Goal: Information Seeking & Learning: Find specific fact

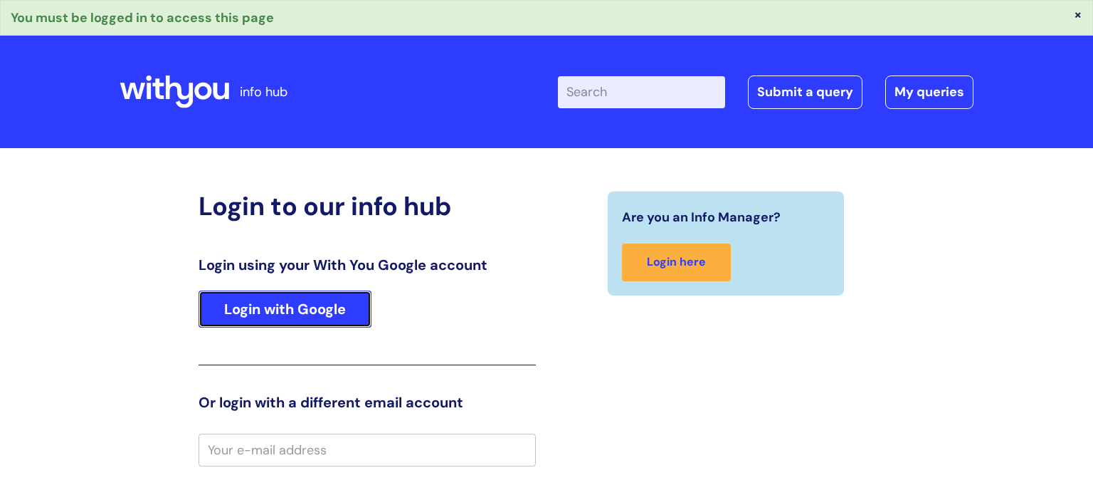
click at [272, 296] on link "Login with Google" at bounding box center [285, 308] width 173 height 37
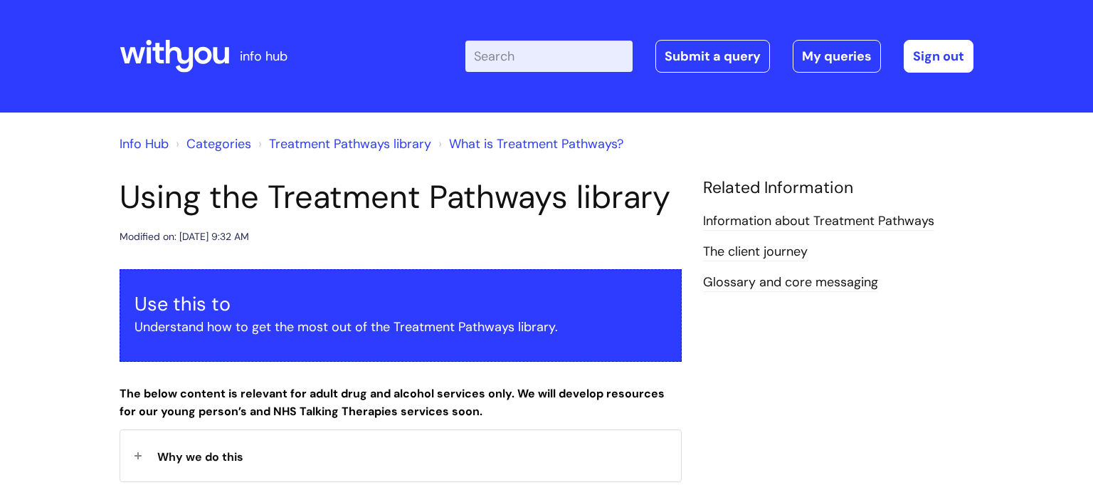
click at [534, 64] on input "Enter your search term here..." at bounding box center [548, 56] width 167 height 31
type input "cba"
click button "Search" at bounding box center [0, 0] width 0 height 0
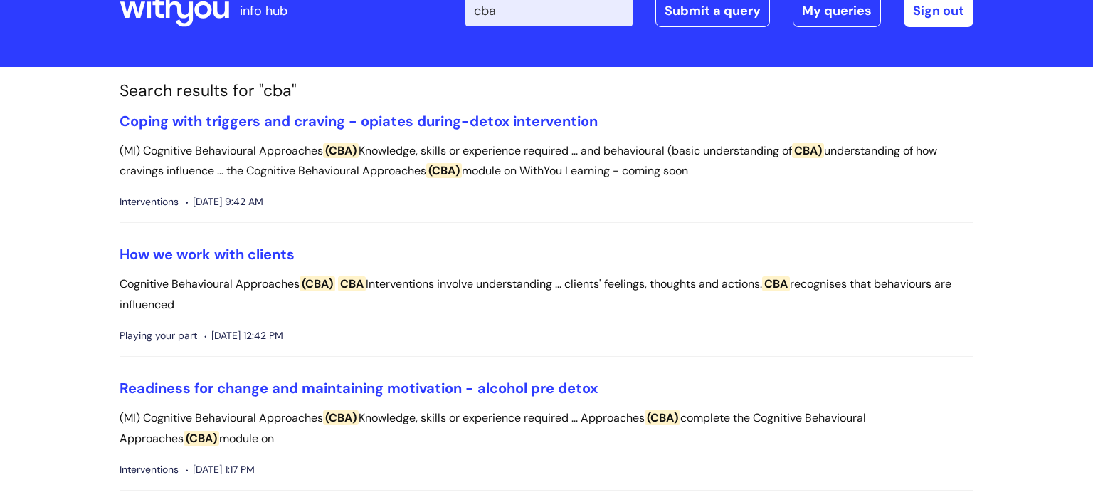
scroll to position [47, 0]
